Goal: Browse casually

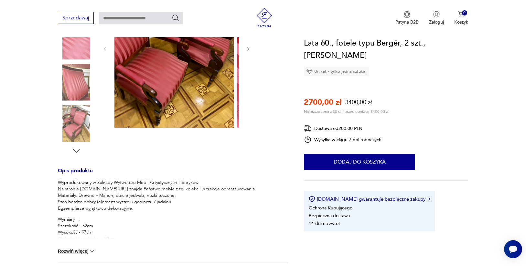
scroll to position [139, 0]
click at [75, 55] on img at bounding box center [76, 40] width 37 height 37
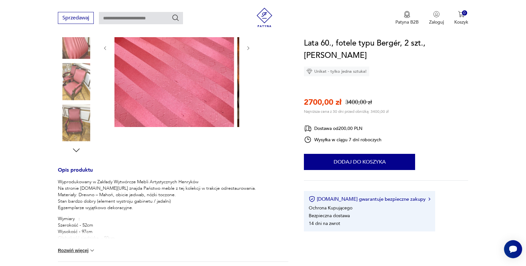
click at [164, 86] on img at bounding box center [174, 47] width 120 height 159
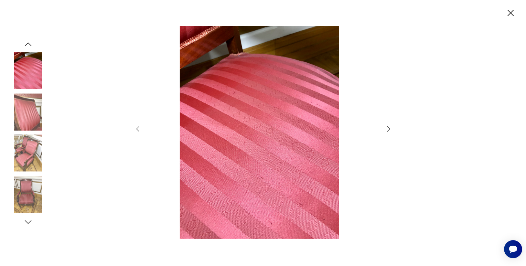
click at [386, 129] on icon "button" at bounding box center [388, 129] width 8 height 8
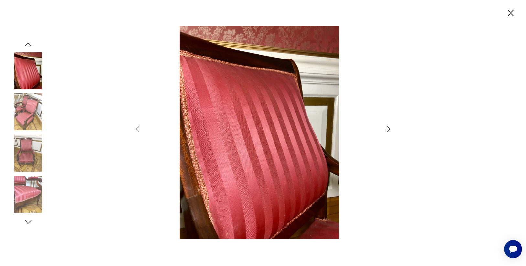
click at [386, 129] on icon "button" at bounding box center [388, 129] width 8 height 8
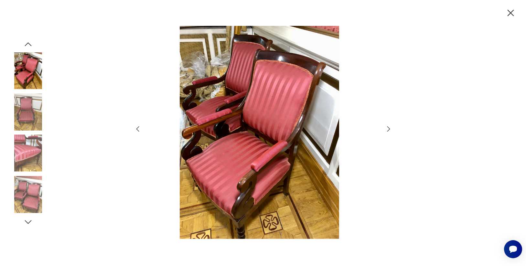
click at [386, 129] on icon "button" at bounding box center [388, 129] width 8 height 8
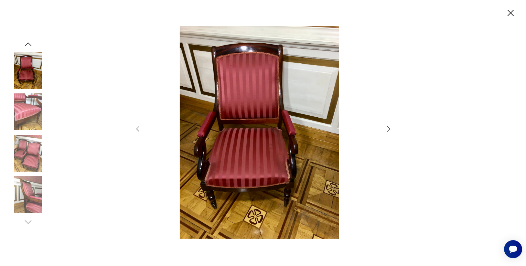
click at [386, 129] on icon "button" at bounding box center [388, 129] width 8 height 8
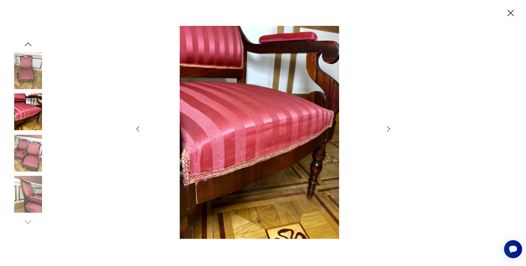
click at [386, 129] on icon "button" at bounding box center [388, 129] width 8 height 8
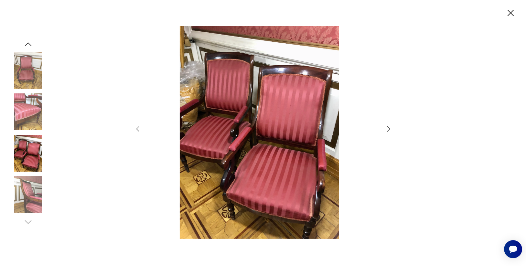
click at [386, 129] on icon "button" at bounding box center [388, 129] width 8 height 8
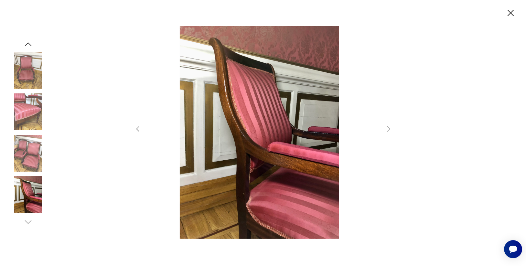
click at [31, 72] on img at bounding box center [28, 70] width 37 height 37
